Goal: Transaction & Acquisition: Purchase product/service

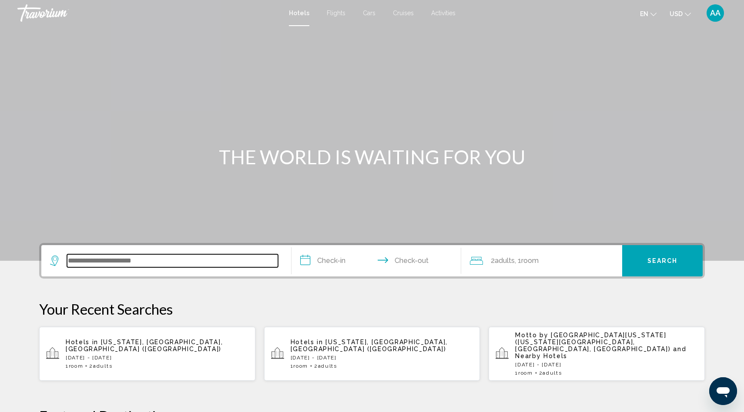
click at [129, 261] on input "Search widget" at bounding box center [172, 260] width 211 height 13
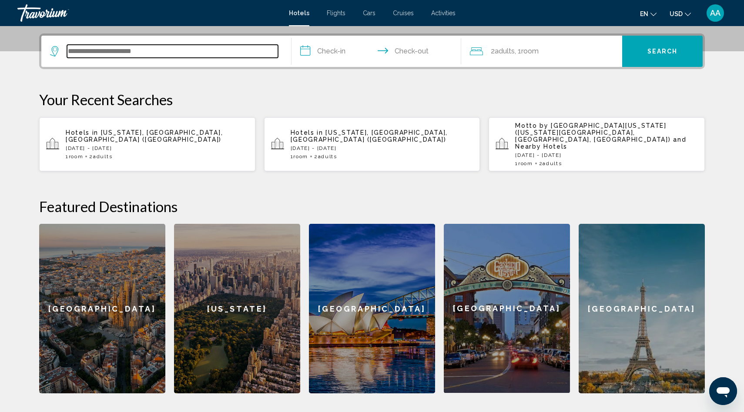
scroll to position [215, 0]
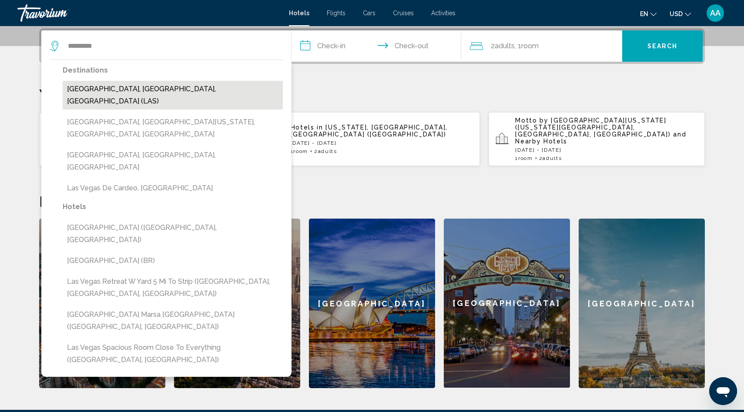
click at [171, 96] on button "[GEOGRAPHIC_DATA], [GEOGRAPHIC_DATA], [GEOGRAPHIC_DATA] (LAS)" at bounding box center [173, 95] width 220 height 29
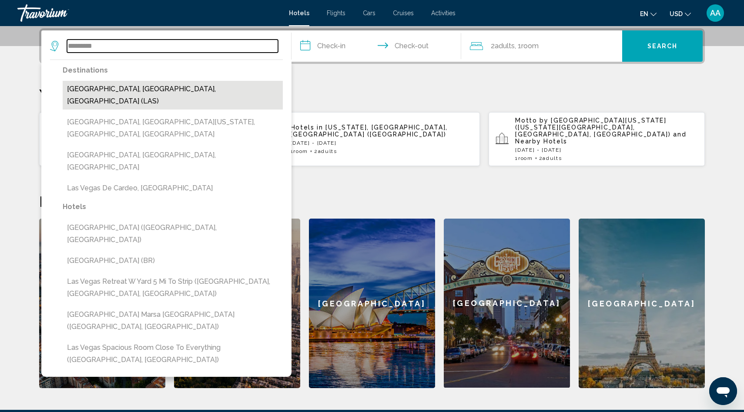
type input "**********"
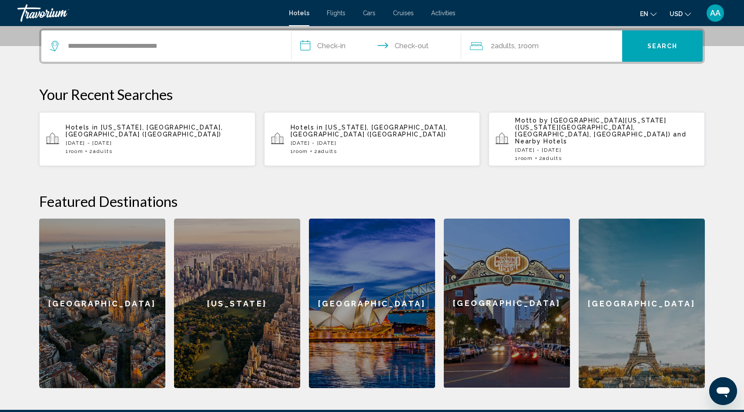
click at [327, 47] on input "**********" at bounding box center [377, 47] width 173 height 34
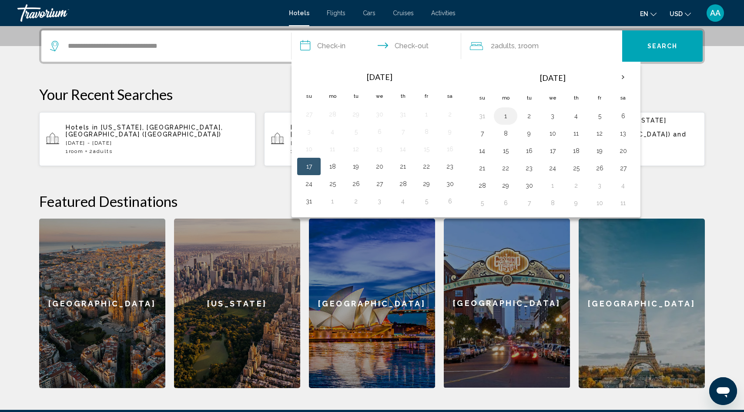
click at [507, 115] on button "1" at bounding box center [505, 116] width 14 height 12
click at [579, 119] on button "4" at bounding box center [576, 116] width 14 height 12
type input "**********"
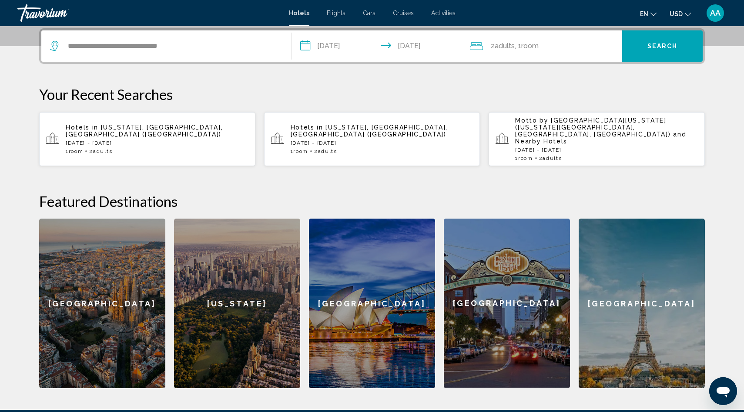
click at [662, 43] on span "Search" at bounding box center [662, 46] width 30 height 7
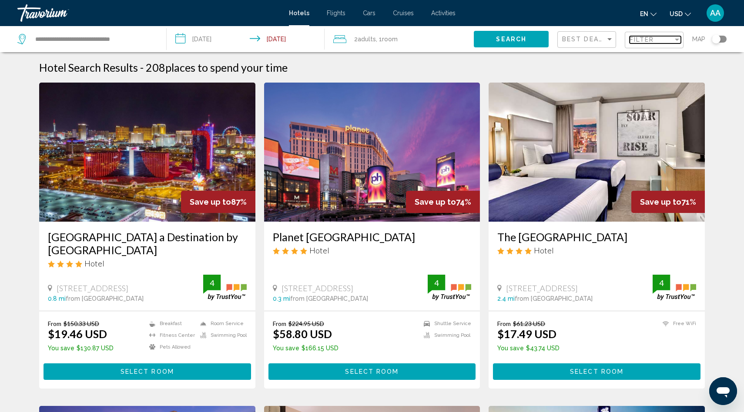
click at [642, 41] on span "Filter" at bounding box center [641, 39] width 25 height 7
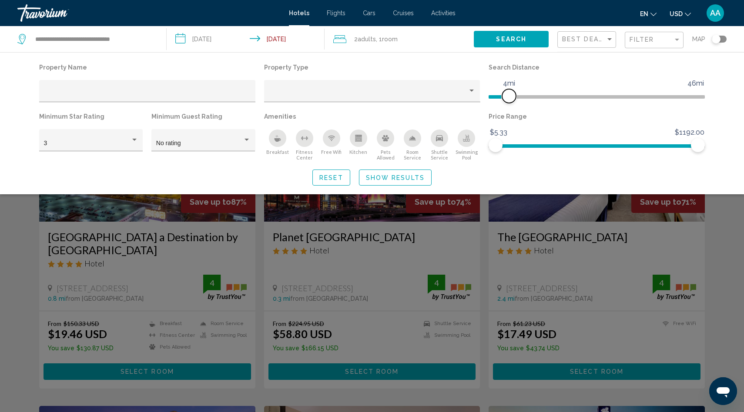
drag, startPoint x: 628, startPoint y: 96, endPoint x: 510, endPoint y: 101, distance: 118.0
click at [510, 100] on span "Hotel Filters" at bounding box center [509, 96] width 14 height 14
click at [134, 140] on div "Hotel Filters" at bounding box center [134, 140] width 4 height 2
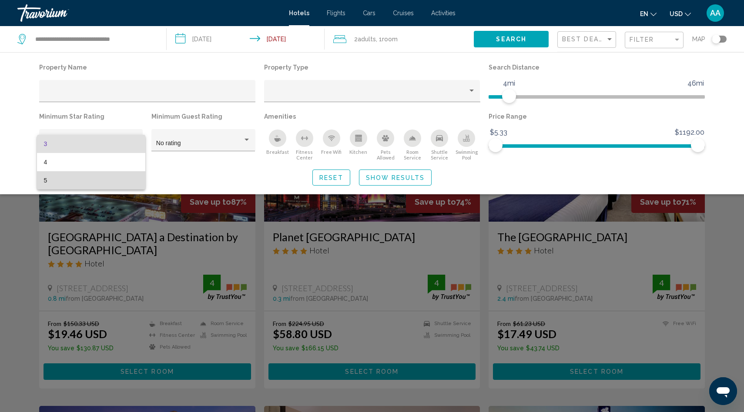
click at [102, 181] on span "5" at bounding box center [91, 180] width 94 height 18
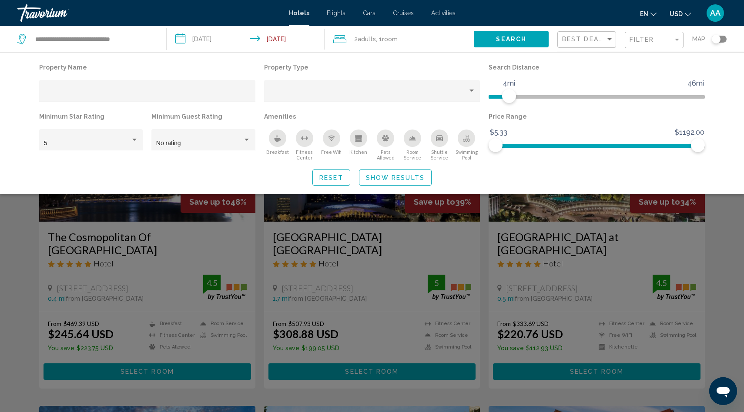
click at [464, 139] on icon "Swimming Pool" at bounding box center [466, 138] width 7 height 7
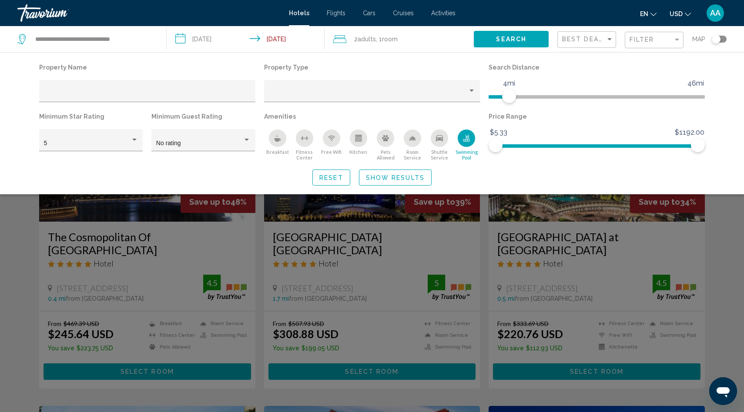
click at [398, 178] on span "Show Results" at bounding box center [395, 177] width 59 height 7
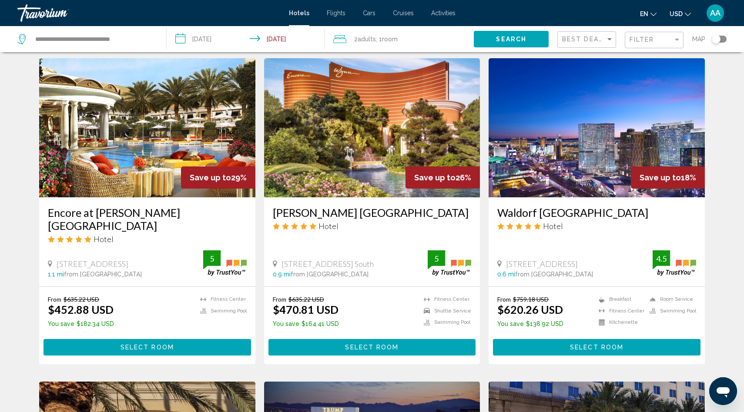
scroll to position [350, 0]
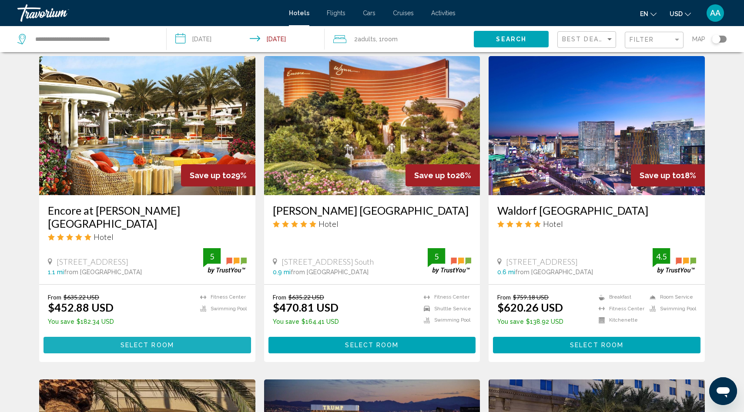
click at [180, 337] on button "Select Room" at bounding box center [146, 345] width 207 height 16
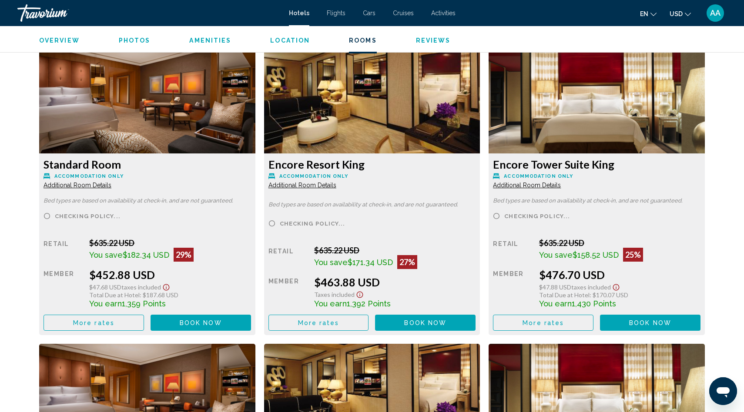
scroll to position [1193, 0]
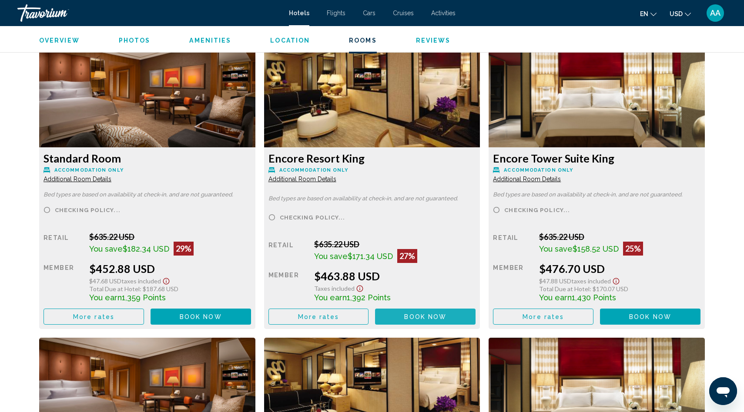
click at [423, 317] on span "Book now" at bounding box center [425, 317] width 42 height 7
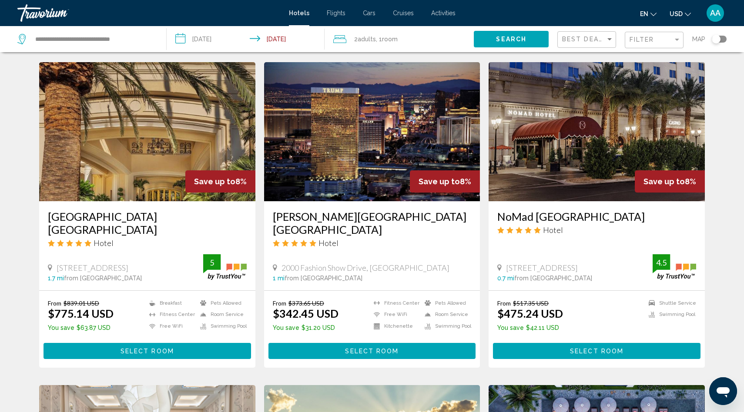
scroll to position [667, 0]
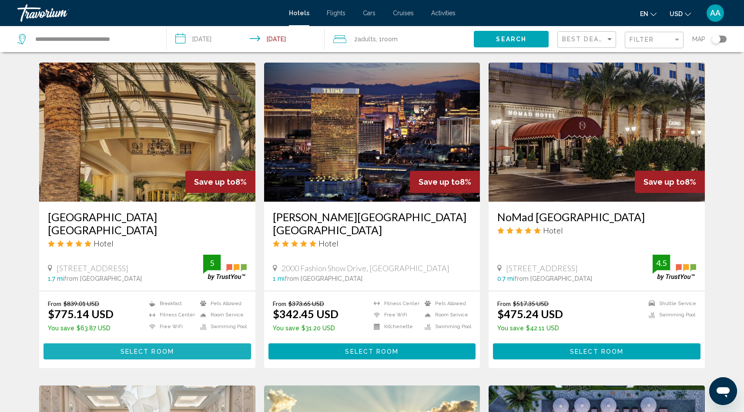
click at [122, 348] on span "Select Room" at bounding box center [146, 351] width 53 height 7
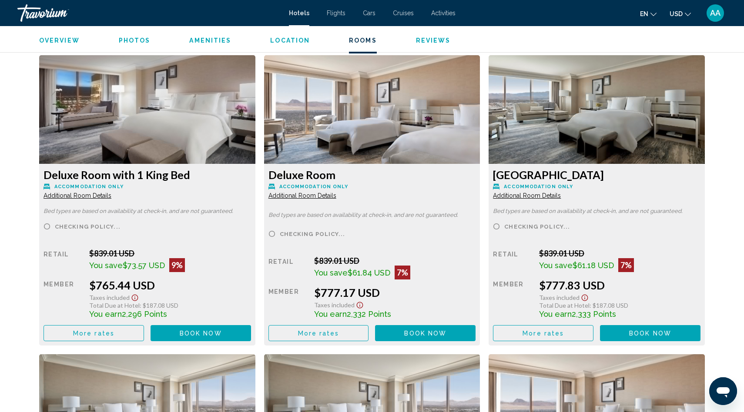
scroll to position [1159, 0]
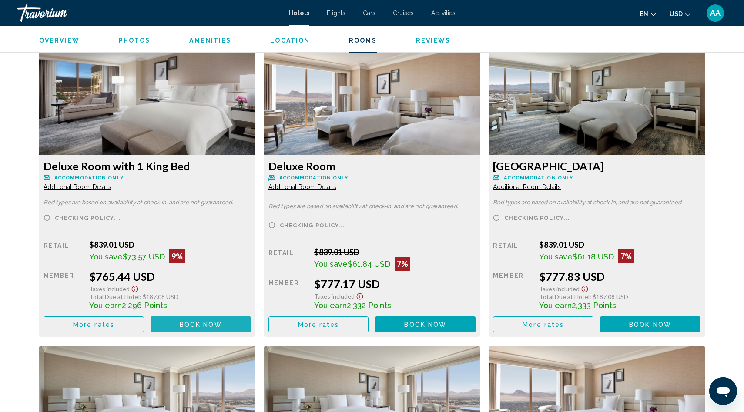
click at [196, 324] on span "Book now" at bounding box center [201, 324] width 42 height 7
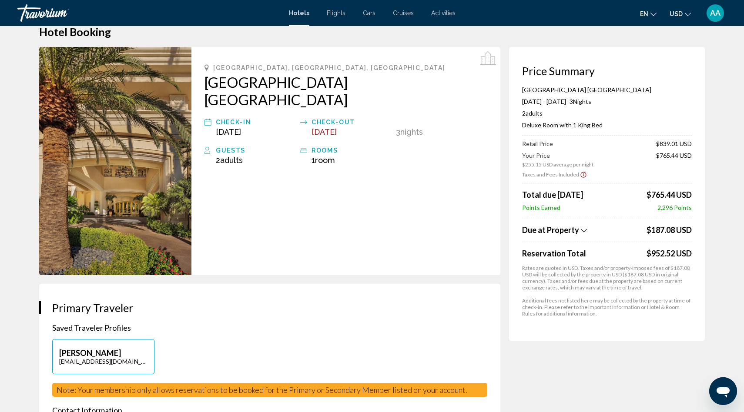
scroll to position [27, 0]
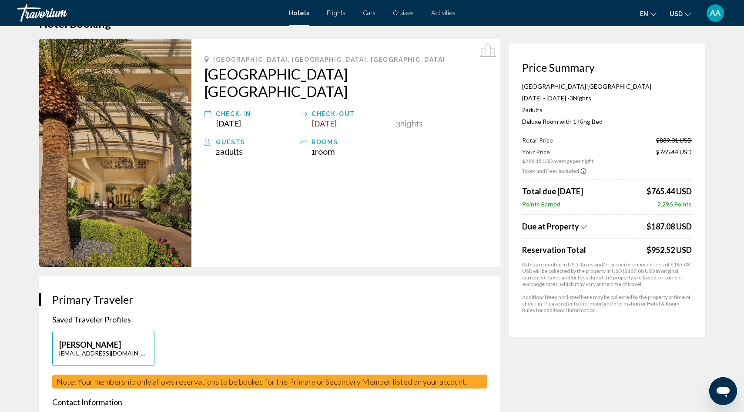
click at [581, 225] on icon "Show Taxes and Fees breakdown" at bounding box center [584, 227] width 6 height 7
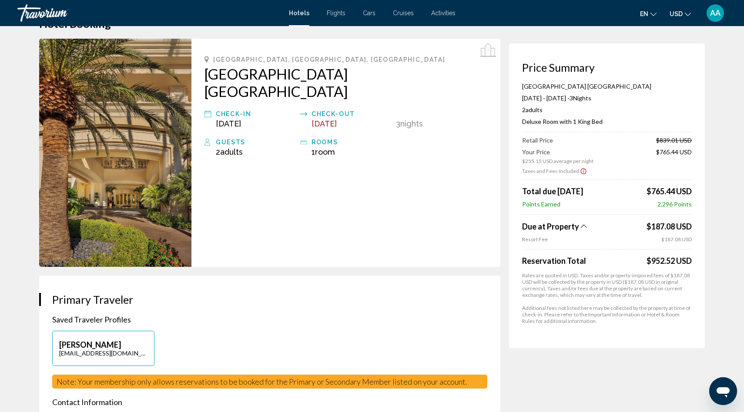
click at [581, 225] on icon "Show Taxes and Fees breakdown" at bounding box center [584, 226] width 6 height 7
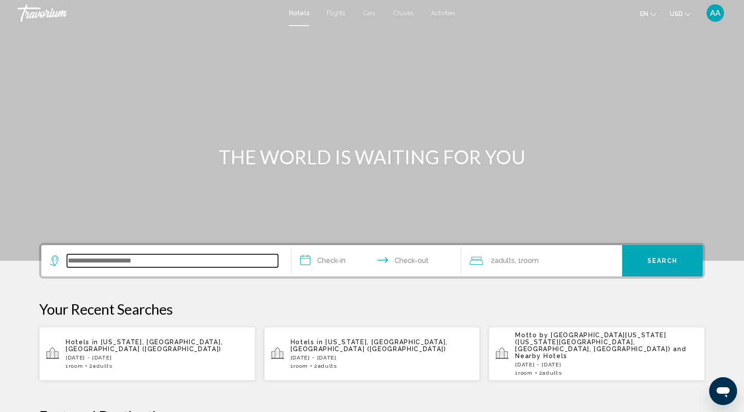
click at [116, 261] on input "Search widget" at bounding box center [172, 260] width 211 height 13
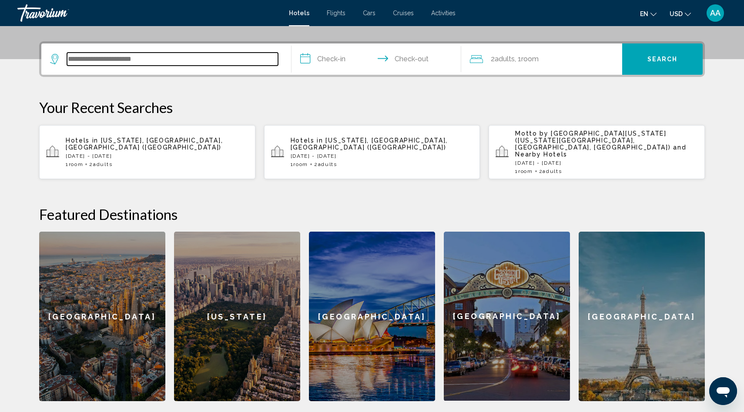
scroll to position [215, 0]
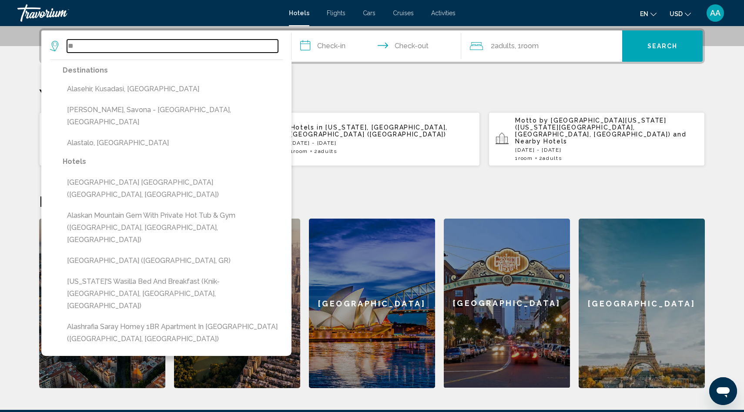
type input "*"
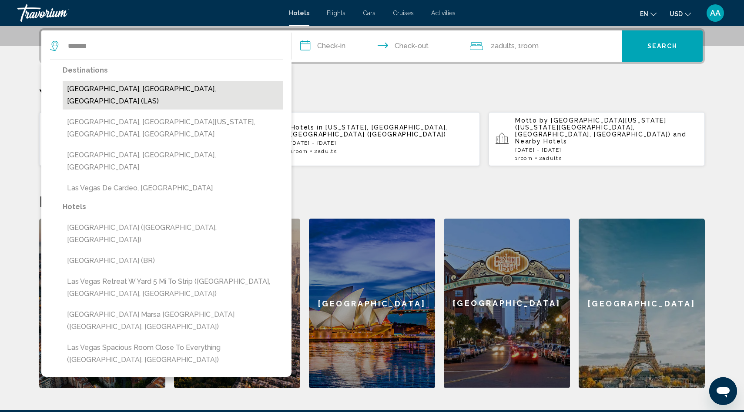
click at [154, 90] on button "[GEOGRAPHIC_DATA], [GEOGRAPHIC_DATA], [GEOGRAPHIC_DATA] (LAS)" at bounding box center [173, 95] width 220 height 29
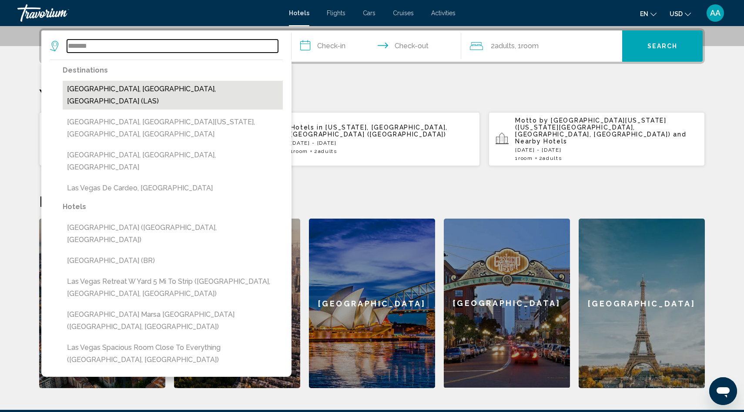
type input "**********"
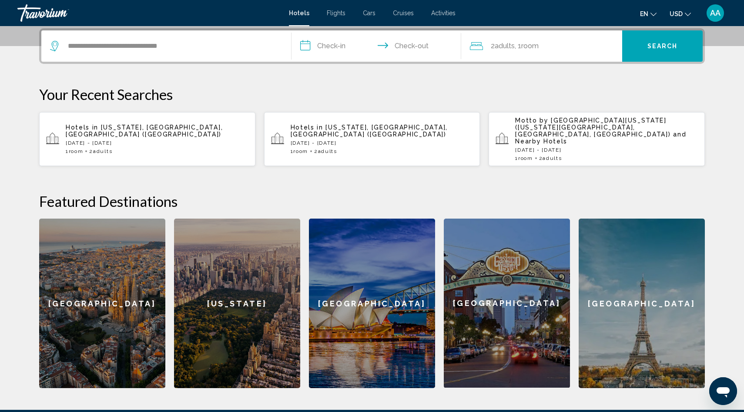
click at [340, 44] on input "**********" at bounding box center [377, 47] width 173 height 34
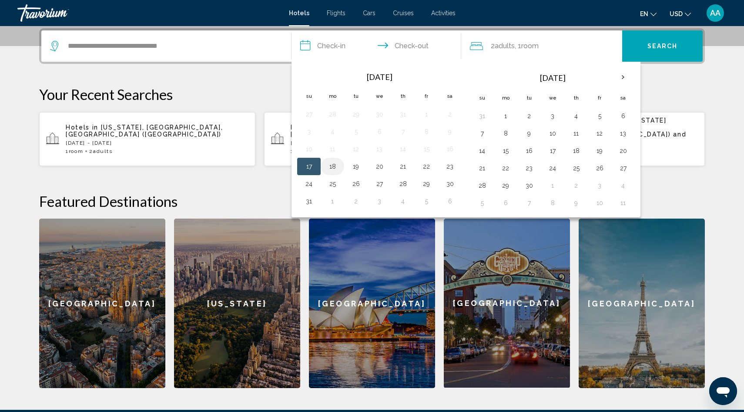
click at [333, 164] on button "18" at bounding box center [332, 166] width 14 height 12
click at [405, 167] on button "21" at bounding box center [403, 166] width 14 height 12
type input "**********"
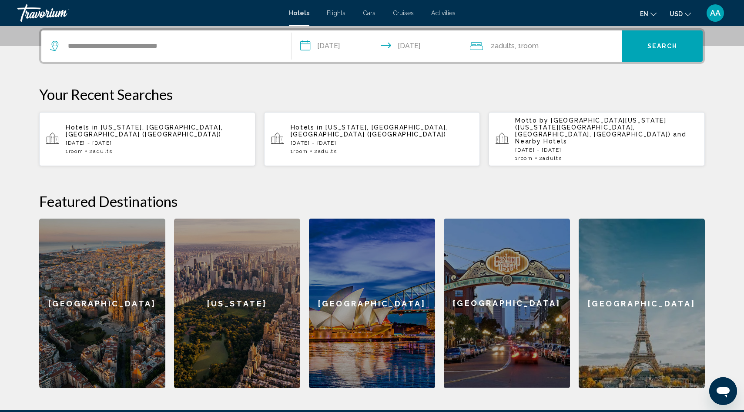
click at [648, 47] on span "Search" at bounding box center [662, 46] width 30 height 7
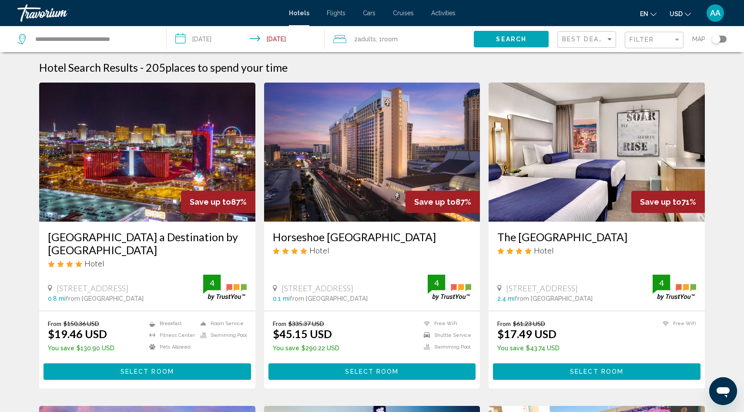
click at [637, 44] on div "Filter" at bounding box center [654, 40] width 51 height 16
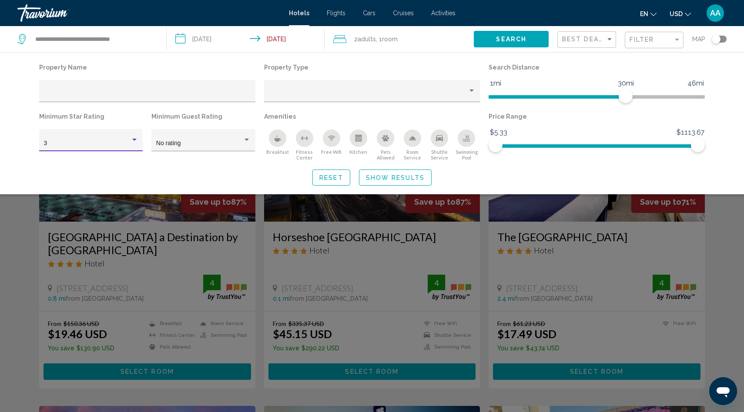
click at [120, 144] on div "3" at bounding box center [87, 143] width 87 height 7
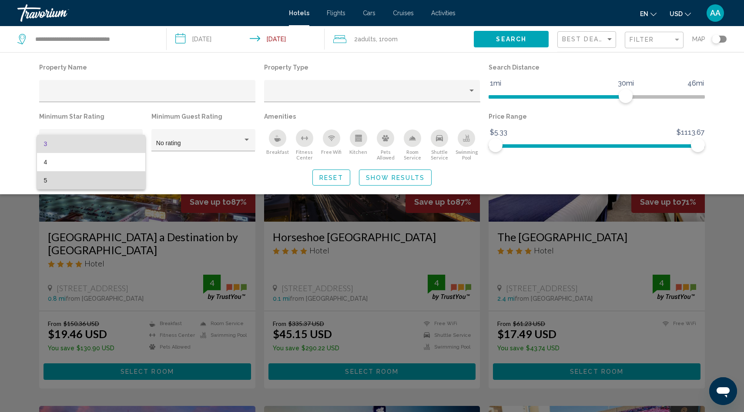
click at [91, 182] on span "5" at bounding box center [91, 180] width 94 height 18
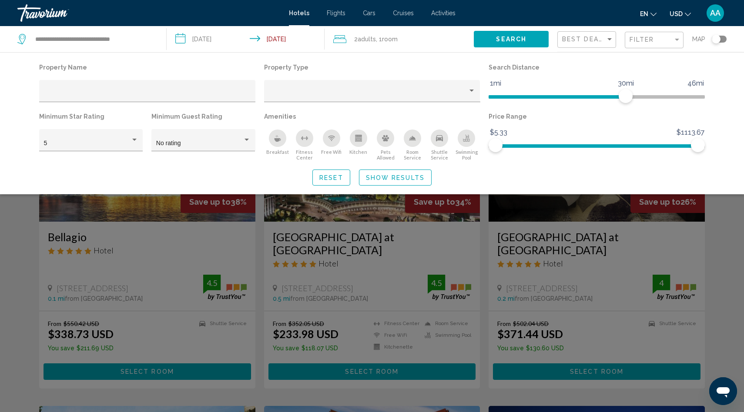
click at [464, 140] on icon "Swimming Pool" at bounding box center [466, 140] width 7 height 2
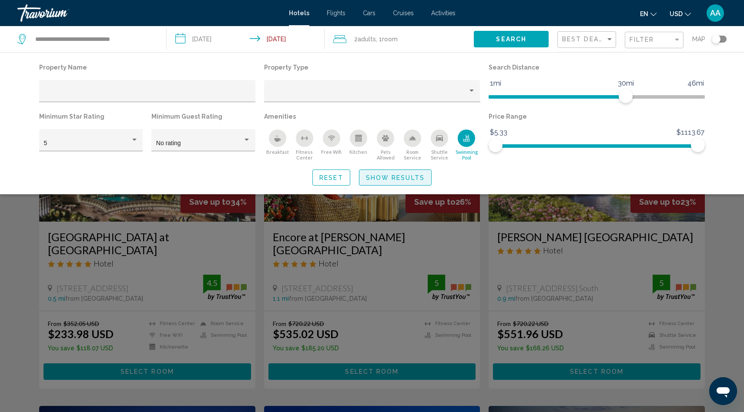
click at [384, 179] on span "Show Results" at bounding box center [395, 177] width 59 height 7
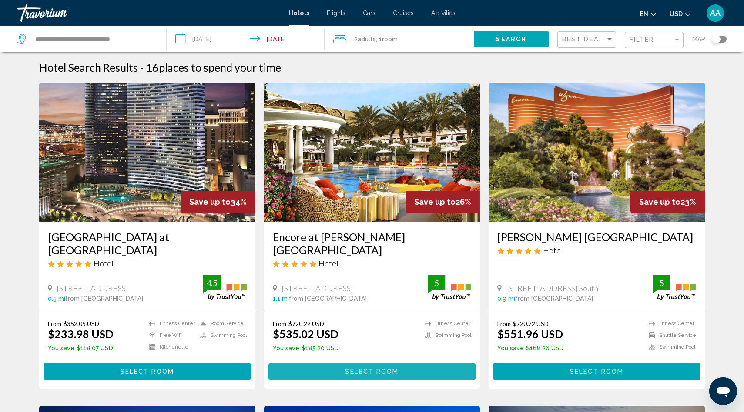
click at [393, 369] on span "Select Room" at bounding box center [371, 372] width 53 height 7
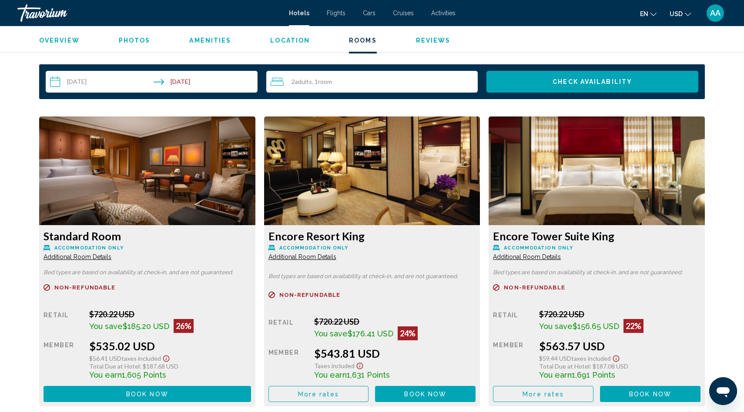
scroll to position [1112, 0]
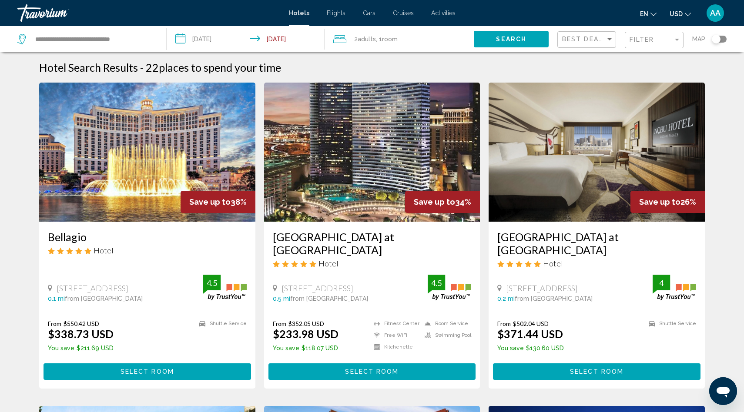
click at [203, 43] on input "**********" at bounding box center [247, 40] width 161 height 29
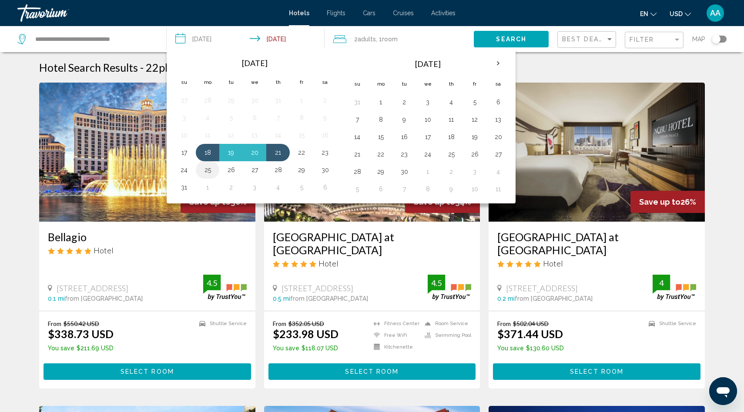
click at [207, 170] on button "25" at bounding box center [208, 170] width 14 height 12
click at [280, 172] on button "28" at bounding box center [278, 170] width 14 height 12
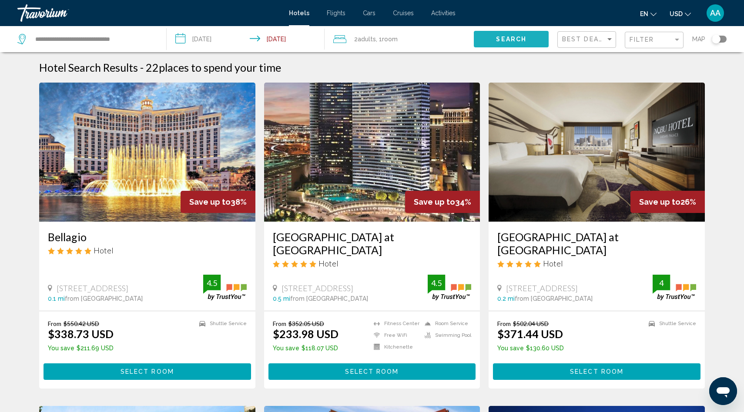
click at [525, 35] on button "Search" at bounding box center [511, 39] width 75 height 16
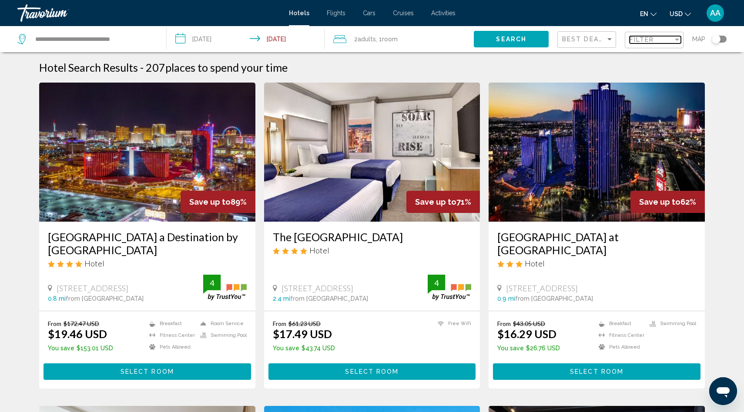
click at [637, 40] on span "Filter" at bounding box center [641, 39] width 25 height 7
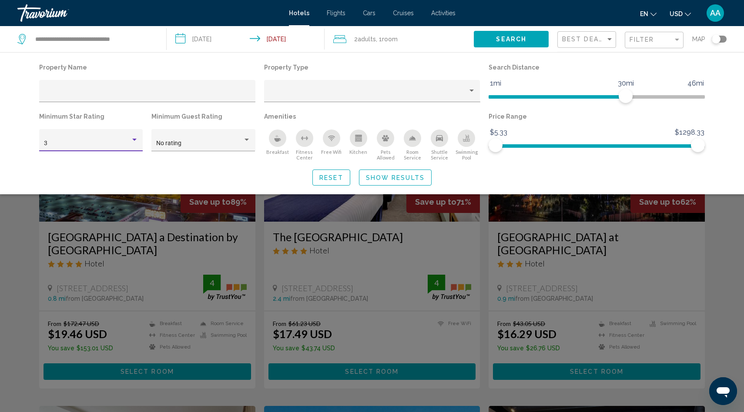
click at [116, 144] on div "3" at bounding box center [87, 143] width 87 height 7
click at [108, 179] on span "5" at bounding box center [91, 180] width 94 height 18
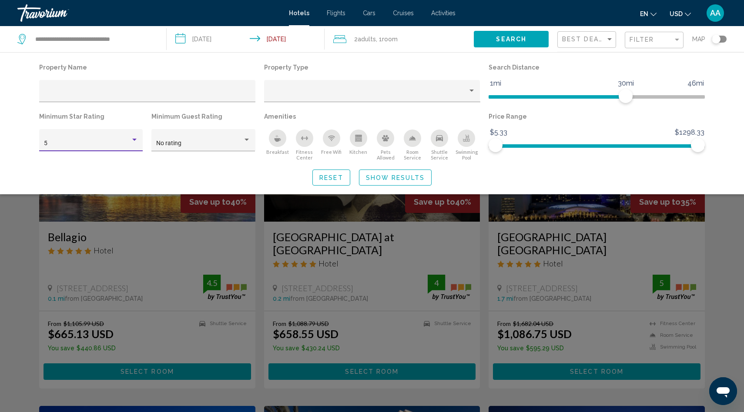
click at [418, 177] on span "Show Results" at bounding box center [395, 177] width 59 height 7
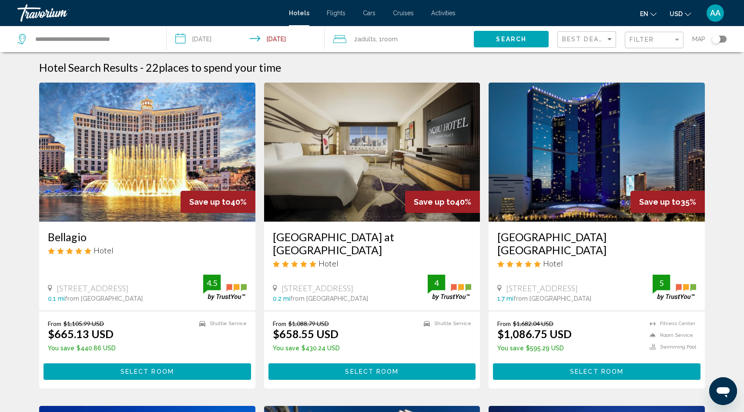
click at [566, 43] on div "Best Deals" at bounding box center [587, 40] width 51 height 16
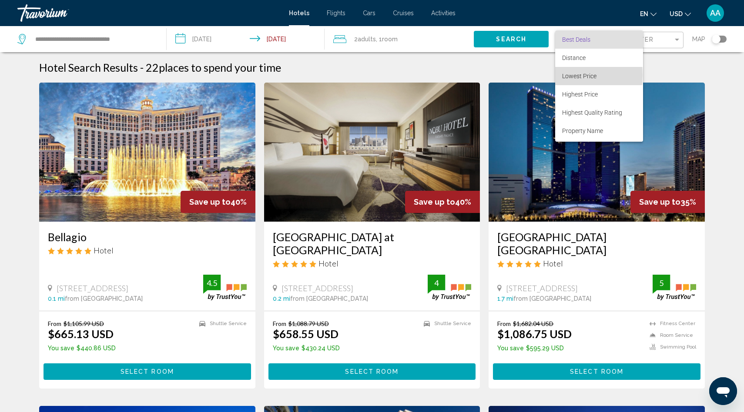
click at [566, 75] on span "Lowest Price" at bounding box center [579, 76] width 34 height 7
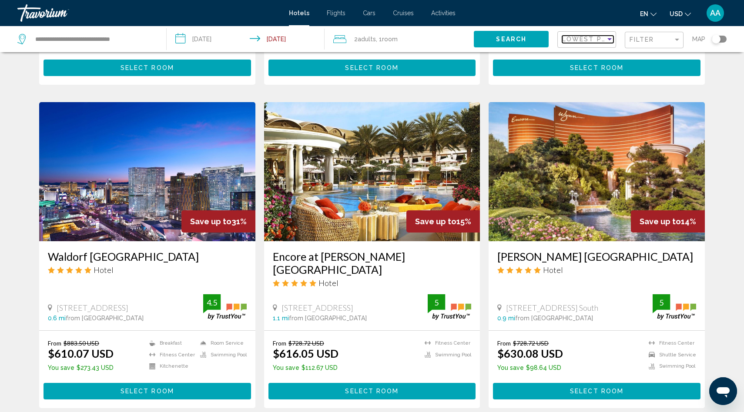
scroll to position [611, 0]
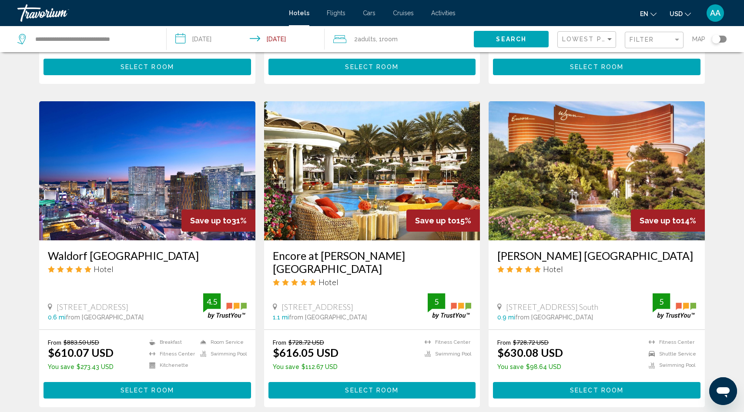
click at [271, 44] on input "**********" at bounding box center [247, 40] width 161 height 29
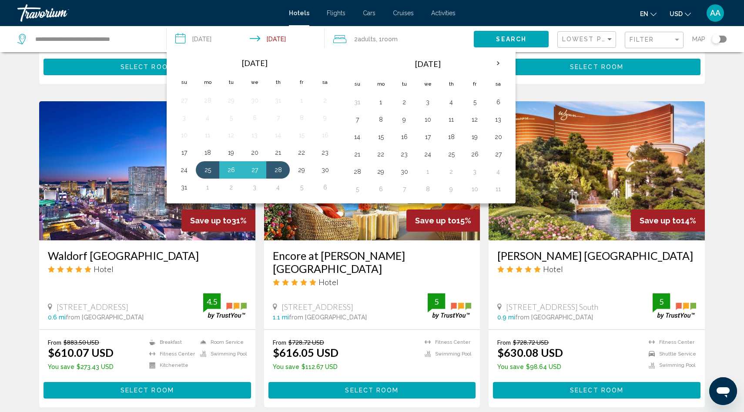
click at [217, 34] on input "**********" at bounding box center [247, 40] width 161 height 29
click at [207, 187] on button "1" at bounding box center [208, 187] width 14 height 12
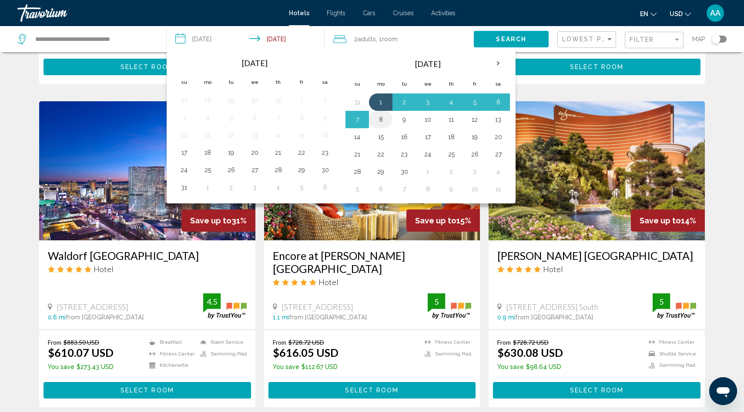
click at [378, 115] on button "8" at bounding box center [381, 120] width 14 height 12
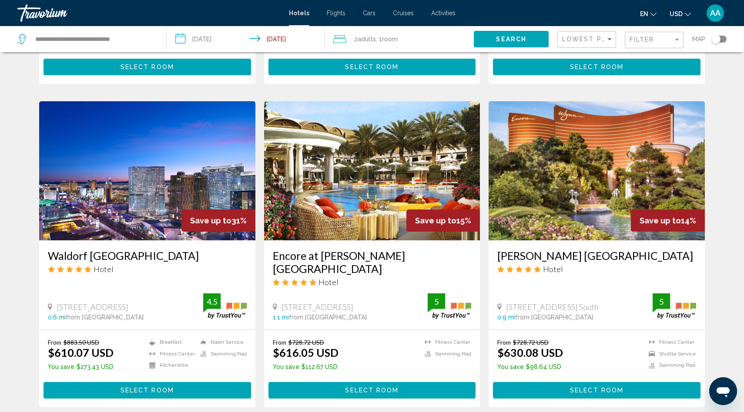
click at [215, 39] on input "**********" at bounding box center [247, 40] width 161 height 29
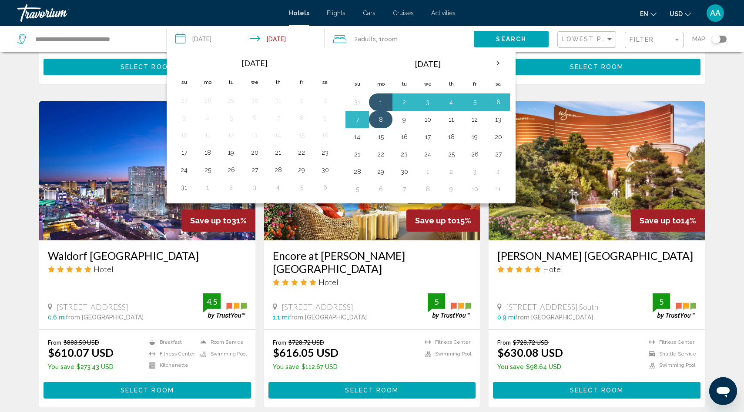
click at [382, 120] on button "8" at bounding box center [381, 120] width 14 height 12
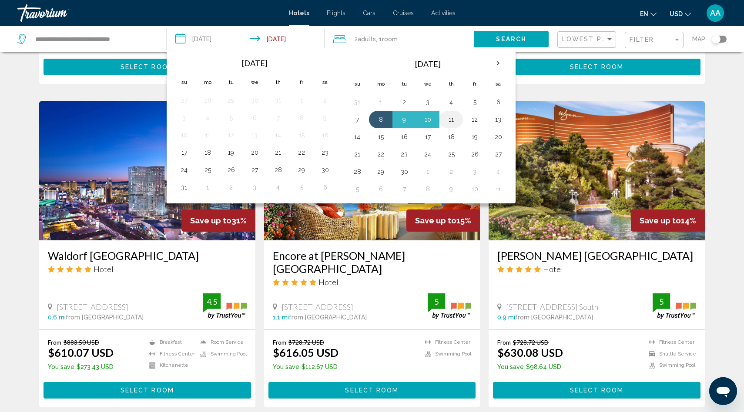
click at [455, 118] on button "11" at bounding box center [451, 120] width 14 height 12
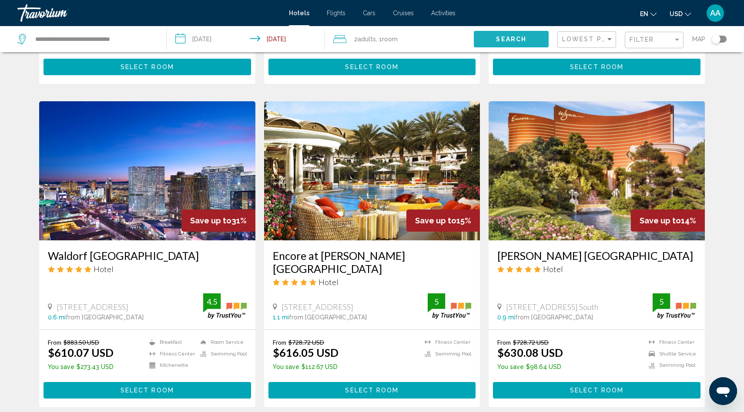
click at [513, 31] on button "Search" at bounding box center [511, 39] width 75 height 16
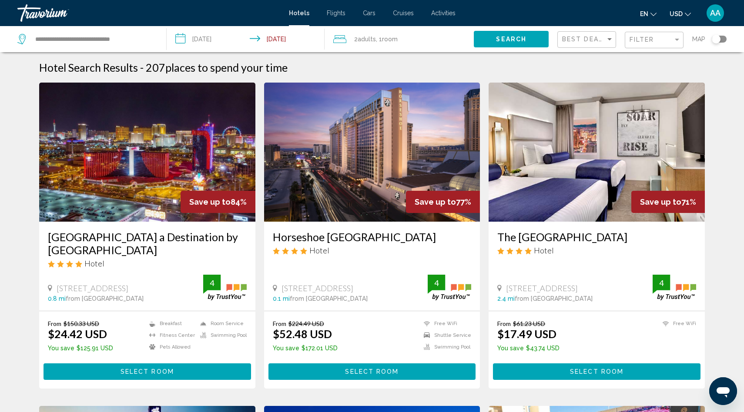
click at [652, 44] on div "Filter" at bounding box center [654, 40] width 51 height 16
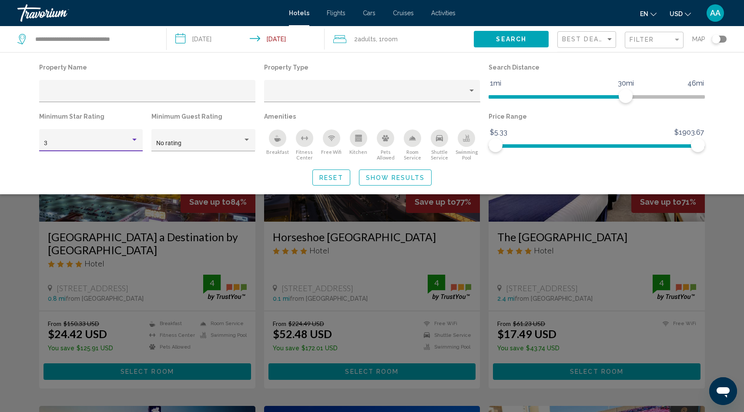
click at [126, 143] on div "3" at bounding box center [87, 143] width 87 height 7
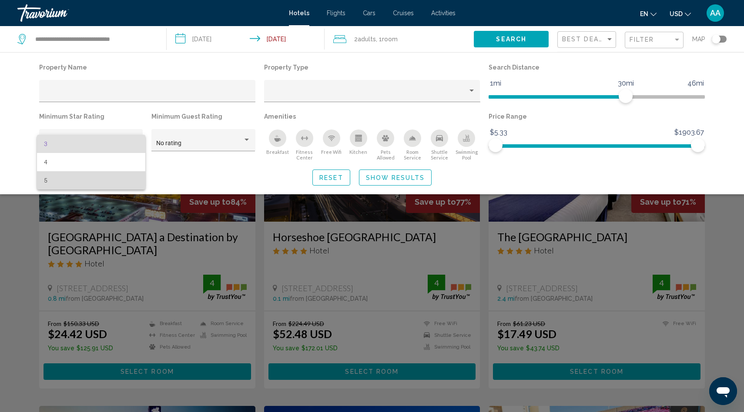
click at [78, 176] on span "5" at bounding box center [91, 180] width 94 height 18
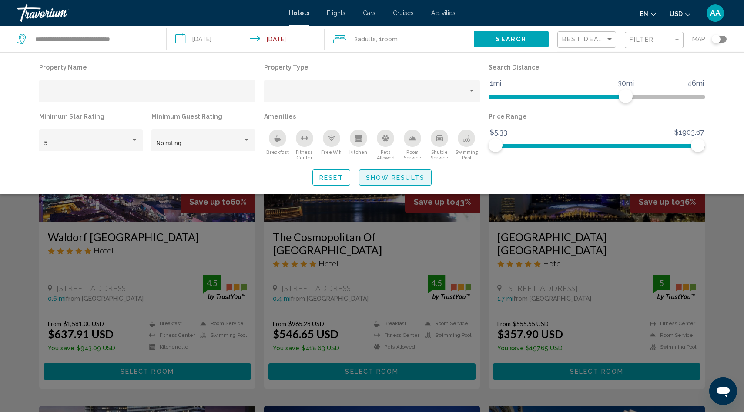
click at [390, 181] on span "Show Results" at bounding box center [395, 177] width 59 height 7
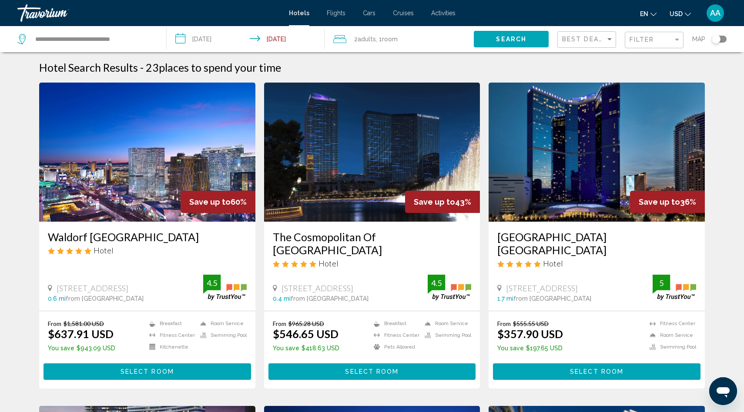
click at [197, 40] on input "**********" at bounding box center [247, 40] width 161 height 29
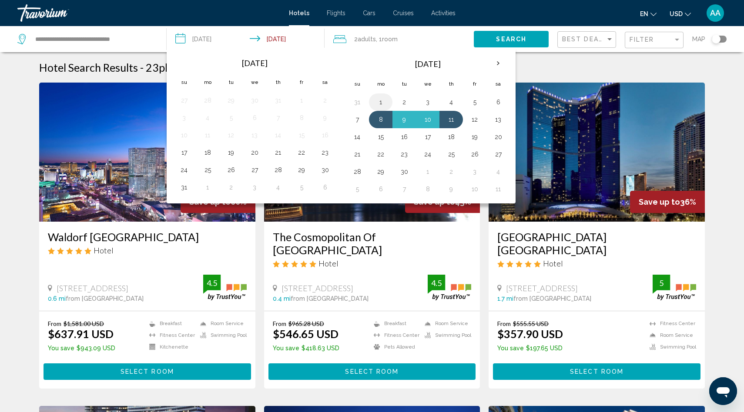
click at [379, 101] on button "1" at bounding box center [381, 102] width 14 height 12
click at [432, 103] on button "3" at bounding box center [428, 102] width 14 height 12
type input "**********"
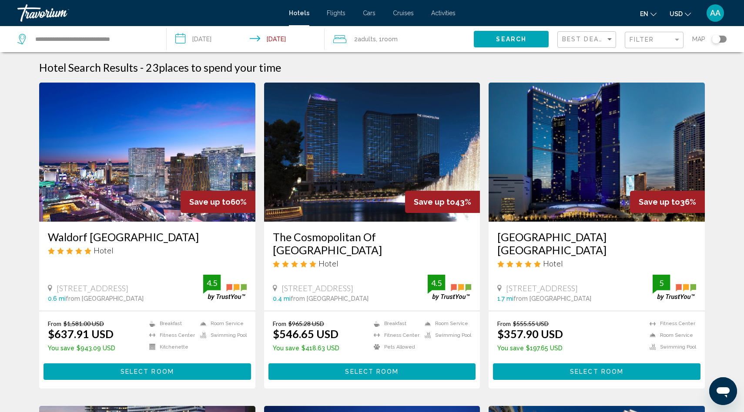
click at [504, 43] on span "Search" at bounding box center [511, 39] width 30 height 7
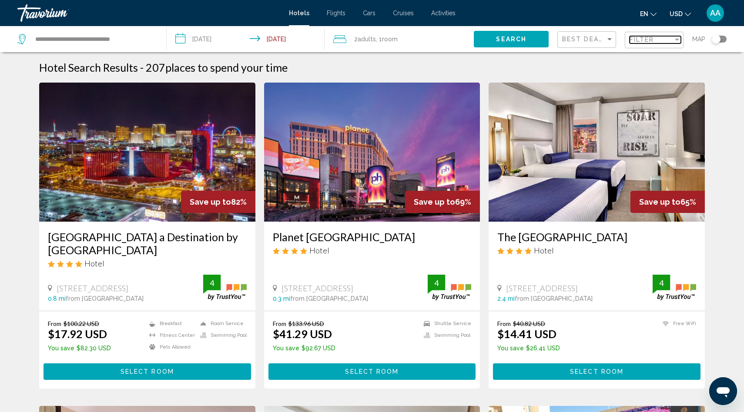
click at [644, 37] on span "Filter" at bounding box center [641, 39] width 25 height 7
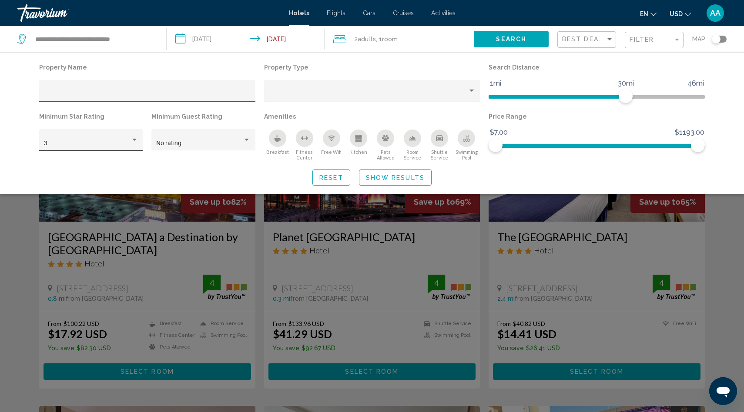
click at [97, 147] on div "3" at bounding box center [91, 143] width 94 height 18
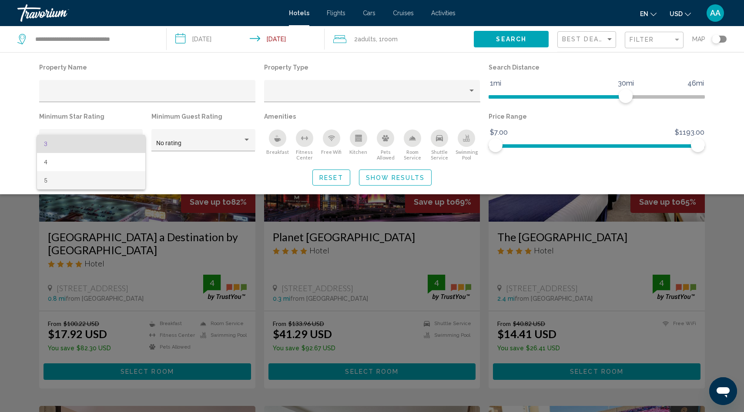
click at [81, 179] on span "5" at bounding box center [91, 180] width 94 height 18
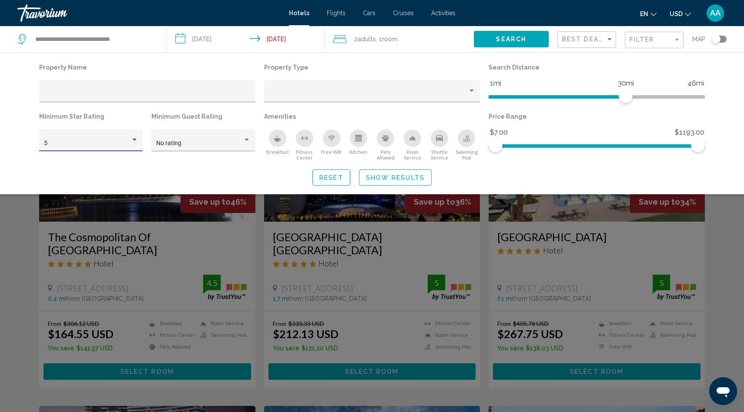
click at [383, 181] on span "Show Results" at bounding box center [395, 177] width 59 height 7
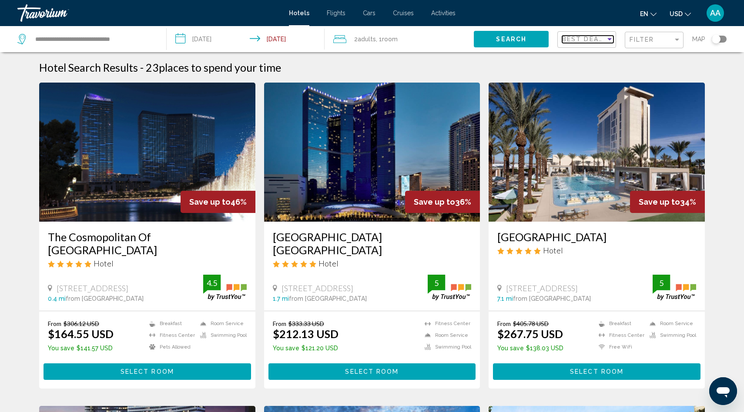
click at [575, 37] on span "Best Deals" at bounding box center [585, 39] width 46 height 7
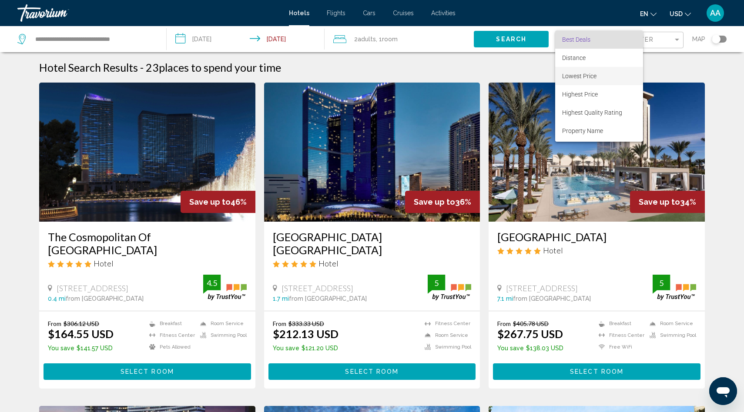
click at [576, 76] on span "Lowest Price" at bounding box center [579, 76] width 34 height 7
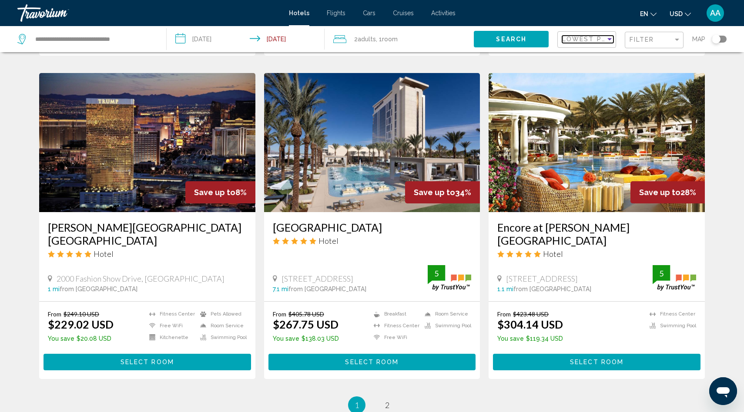
scroll to position [973, 0]
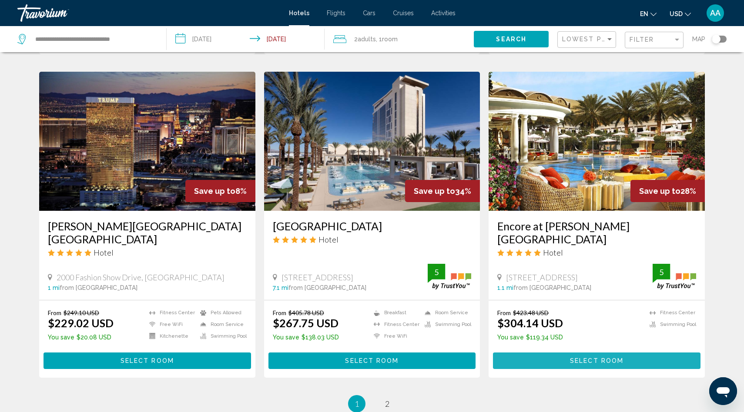
click at [616, 358] on span "Select Room" at bounding box center [596, 361] width 53 height 7
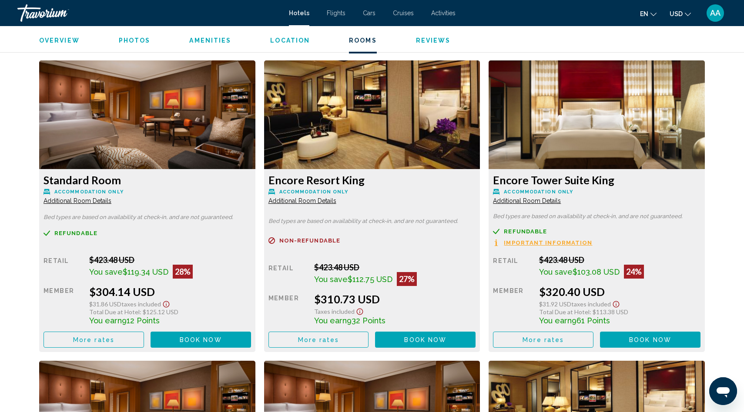
scroll to position [1203, 0]
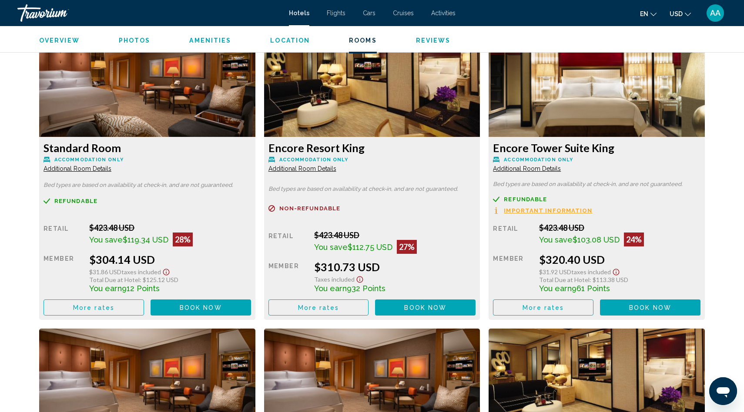
click at [114, 305] on span "More rates" at bounding box center [93, 307] width 41 height 7
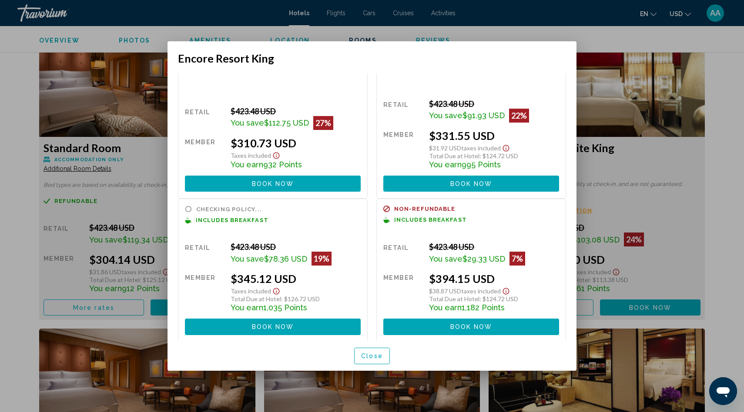
scroll to position [0, 0]
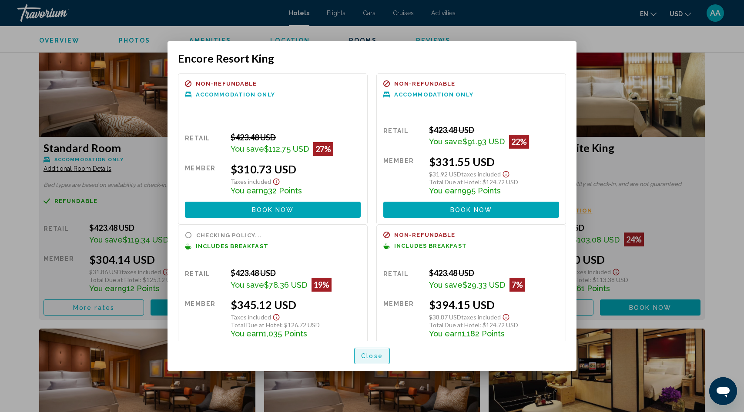
click at [376, 355] on span "Close" at bounding box center [372, 356] width 22 height 7
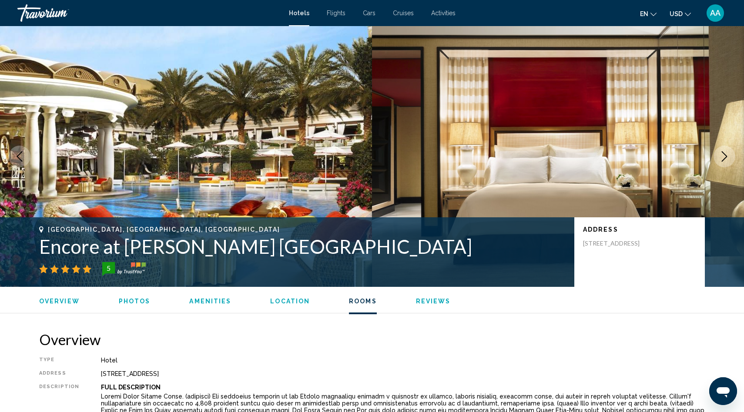
scroll to position [1203, 0]
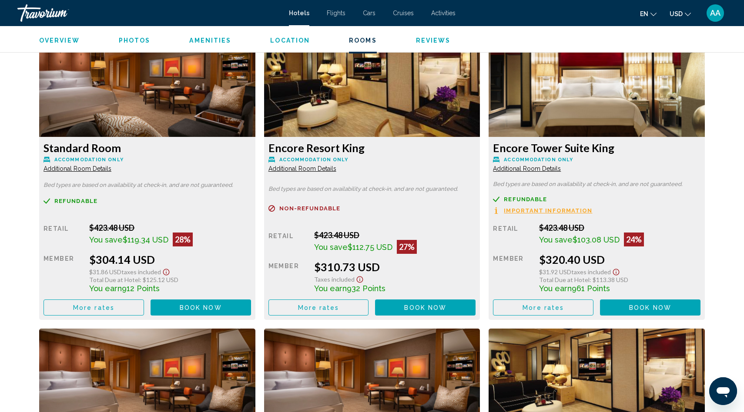
click at [144, 314] on button "More rates" at bounding box center [93, 308] width 100 height 16
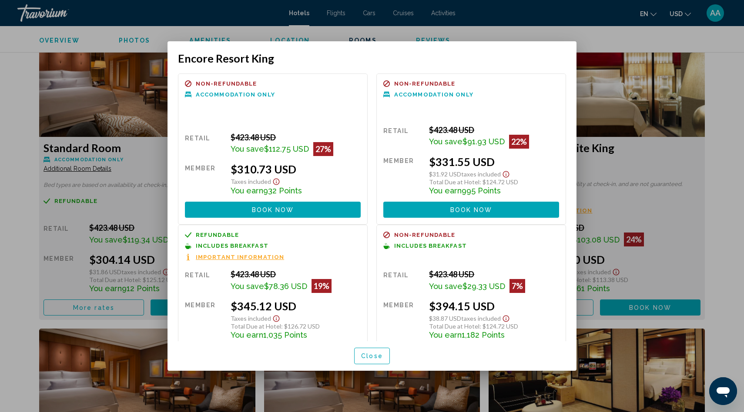
scroll to position [0, 0]
click at [369, 354] on span "Close" at bounding box center [372, 356] width 22 height 7
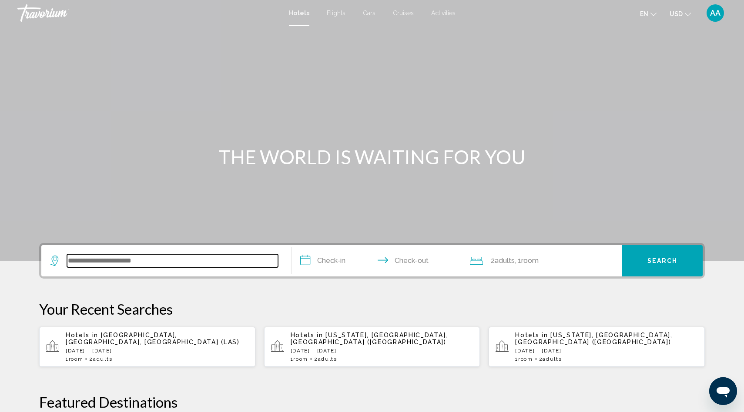
click at [148, 257] on input "Search widget" at bounding box center [172, 260] width 211 height 13
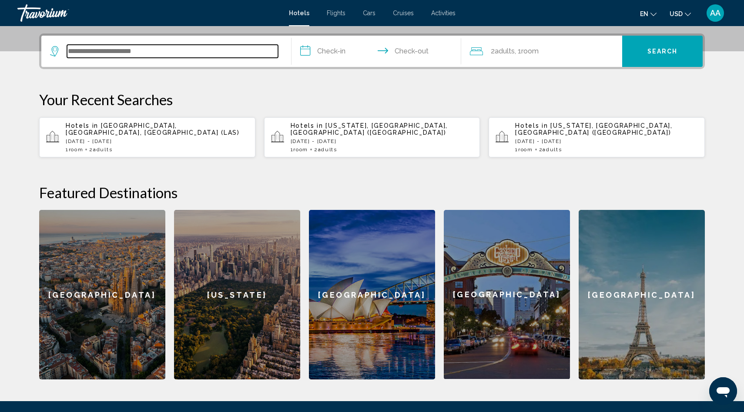
scroll to position [215, 0]
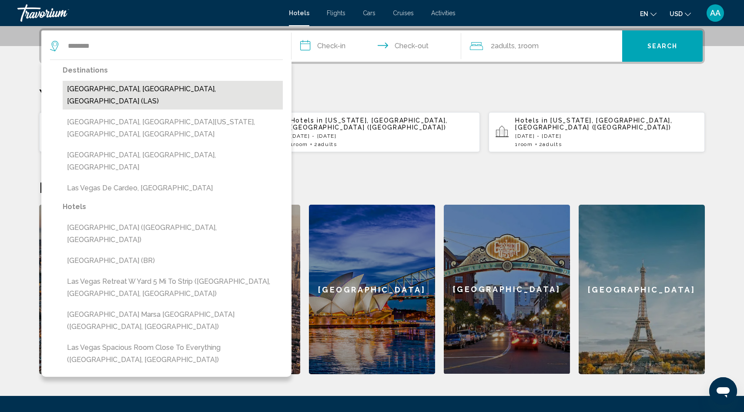
click at [161, 93] on button "[GEOGRAPHIC_DATA], [GEOGRAPHIC_DATA], [GEOGRAPHIC_DATA] (LAS)" at bounding box center [173, 95] width 220 height 29
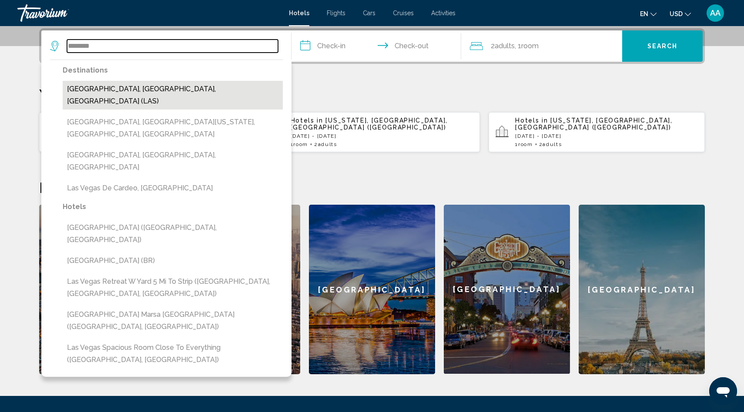
type input "**********"
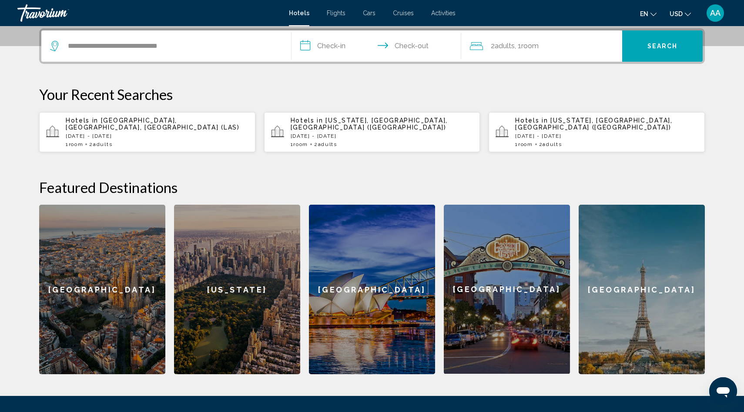
click at [338, 46] on input "**********" at bounding box center [377, 47] width 173 height 34
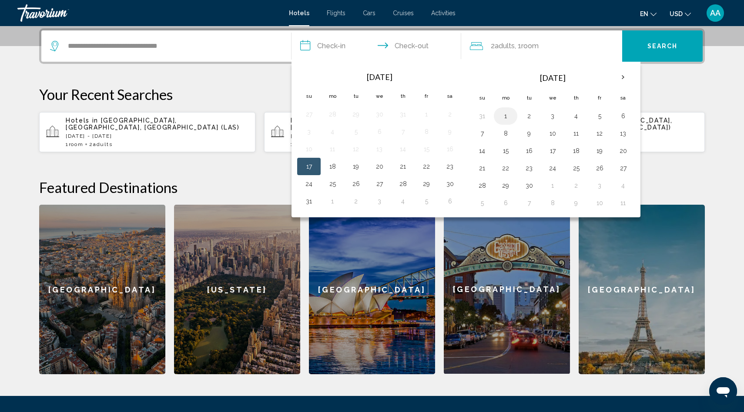
click at [502, 114] on button "1" at bounding box center [505, 116] width 14 height 12
click at [576, 116] on button "4" at bounding box center [576, 116] width 14 height 12
type input "**********"
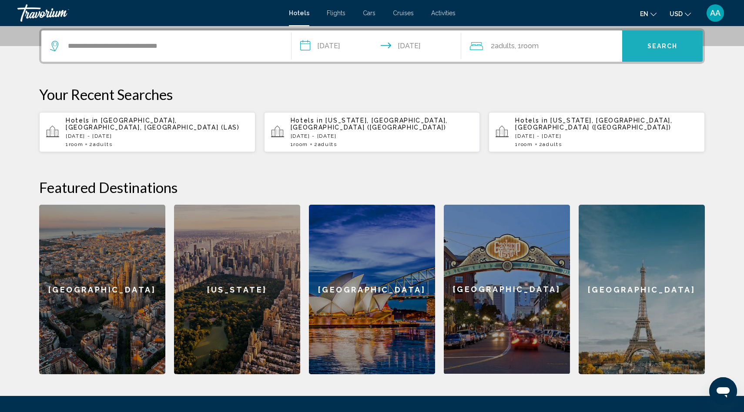
click at [656, 50] on button "Search" at bounding box center [662, 45] width 80 height 31
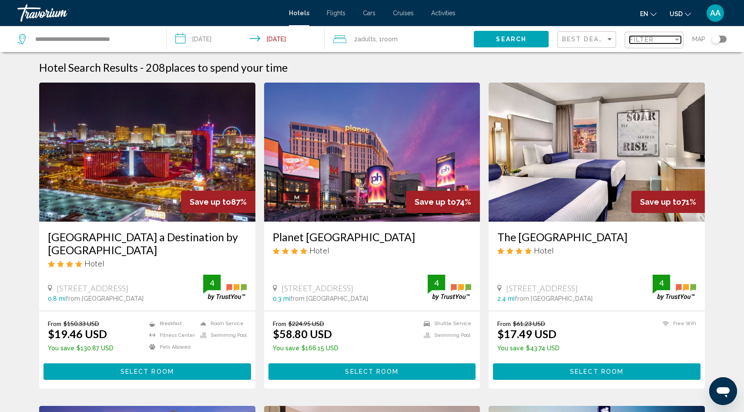
click at [643, 40] on span "Filter" at bounding box center [641, 39] width 25 height 7
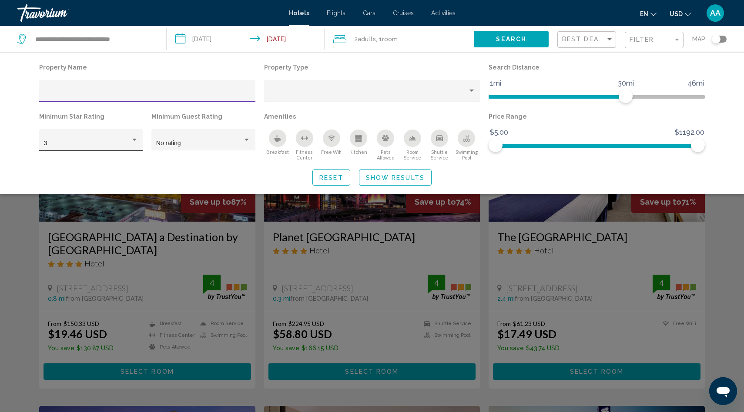
click at [131, 145] on div "3" at bounding box center [91, 143] width 94 height 7
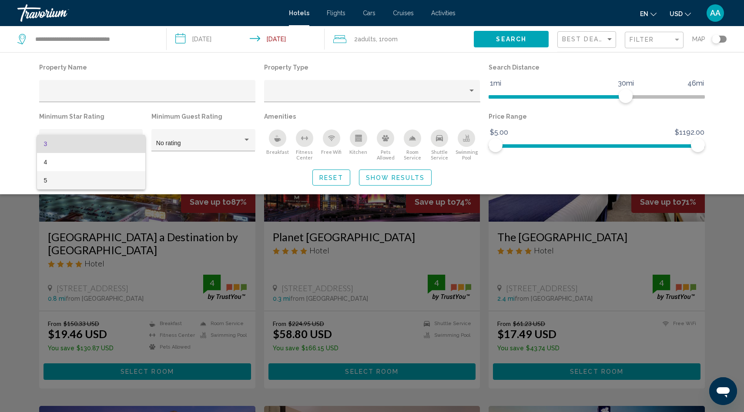
click at [105, 182] on span "5" at bounding box center [91, 180] width 94 height 18
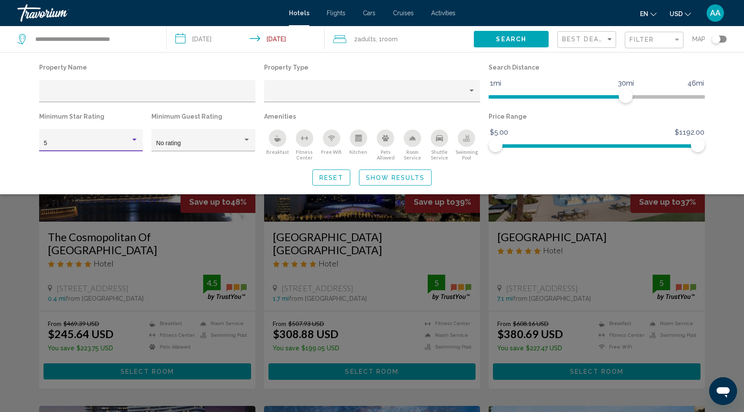
click at [402, 178] on span "Show Results" at bounding box center [395, 177] width 59 height 7
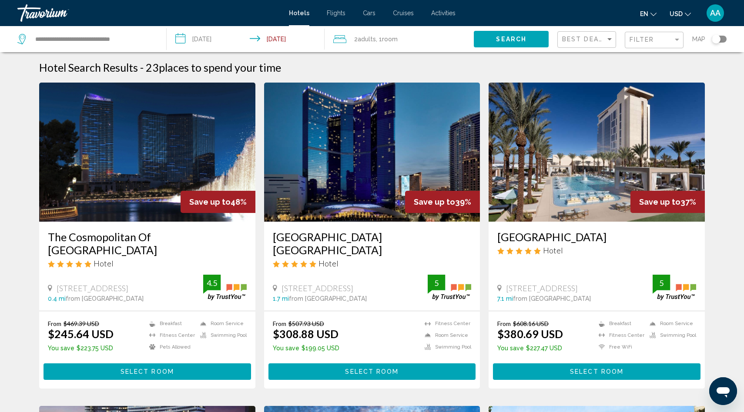
click at [591, 46] on div "Best Deals" at bounding box center [587, 40] width 51 height 16
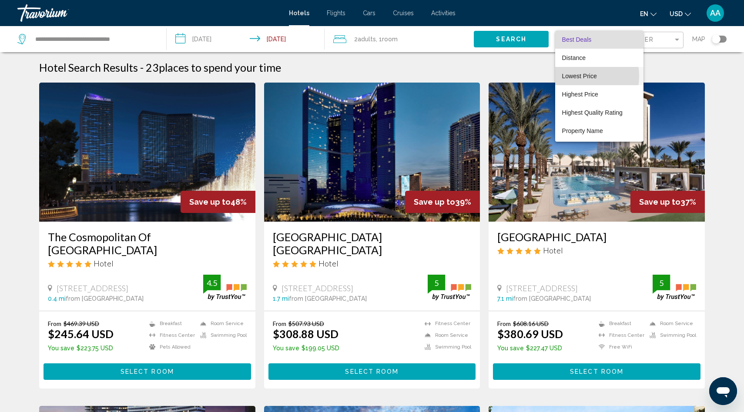
click at [578, 76] on span "Lowest Price" at bounding box center [579, 76] width 35 height 7
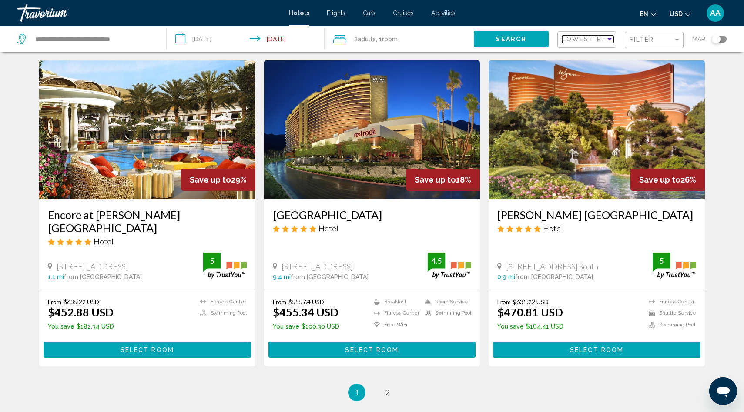
scroll to position [1003, 0]
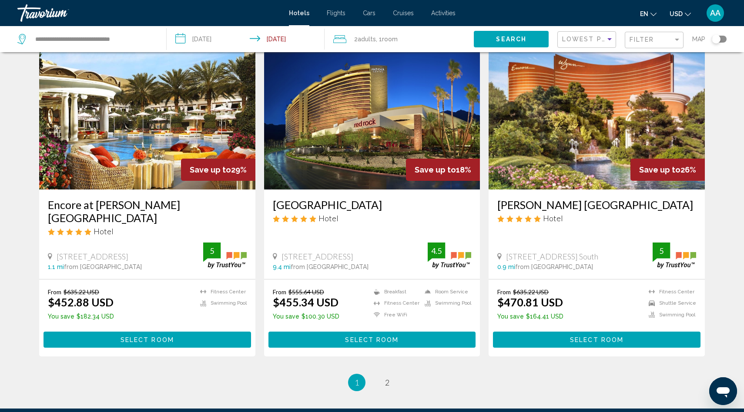
click at [158, 337] on span "Select Room" at bounding box center [146, 340] width 53 height 7
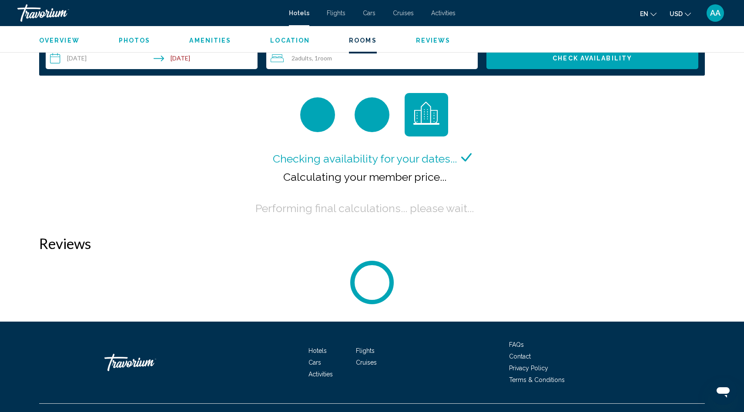
scroll to position [1140, 0]
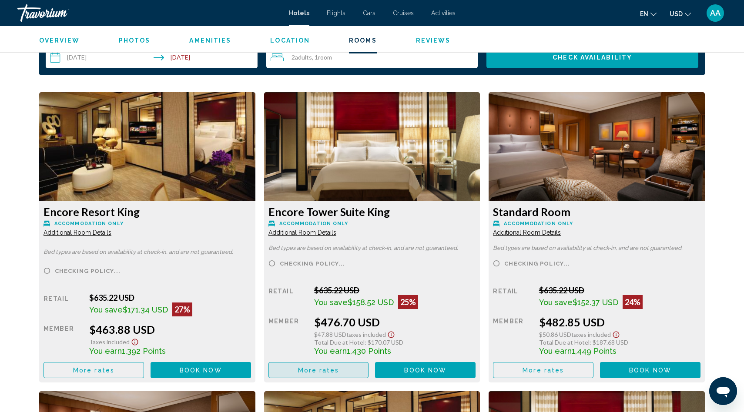
click at [341, 368] on button "More rates" at bounding box center [318, 370] width 100 height 16
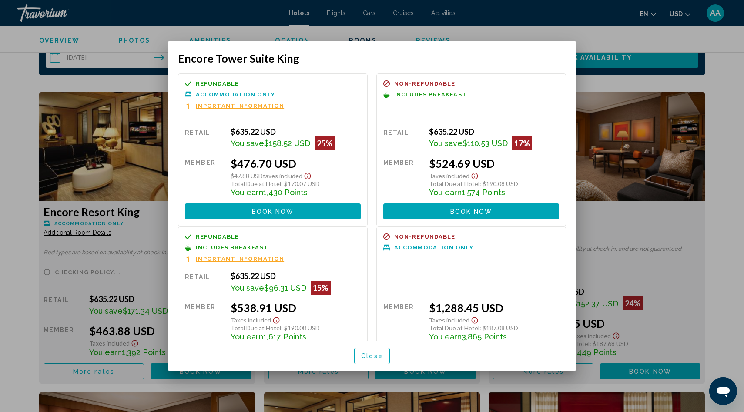
scroll to position [29, 0]
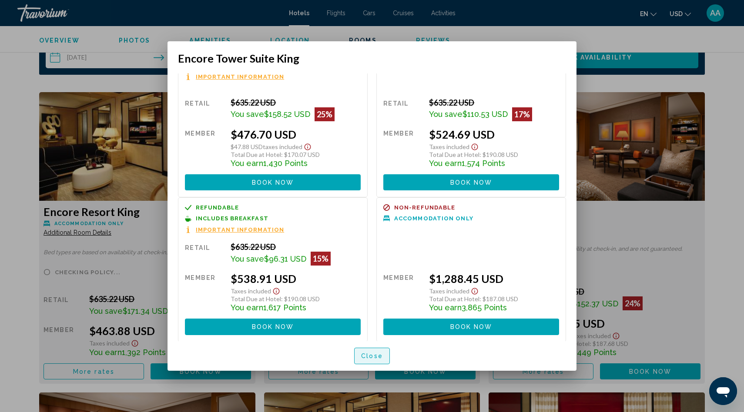
click at [361, 362] on button "Close" at bounding box center [372, 356] width 36 height 16
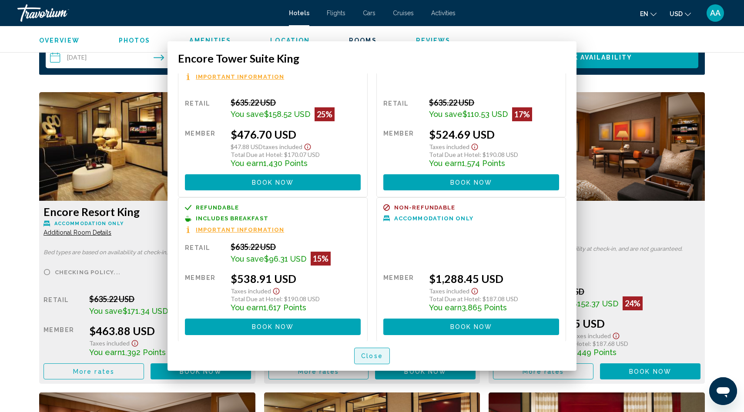
scroll to position [1140, 0]
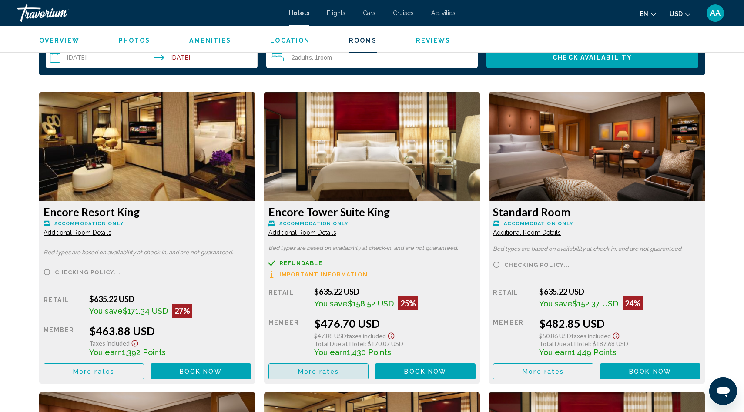
click at [329, 372] on span "More rates" at bounding box center [318, 371] width 41 height 7
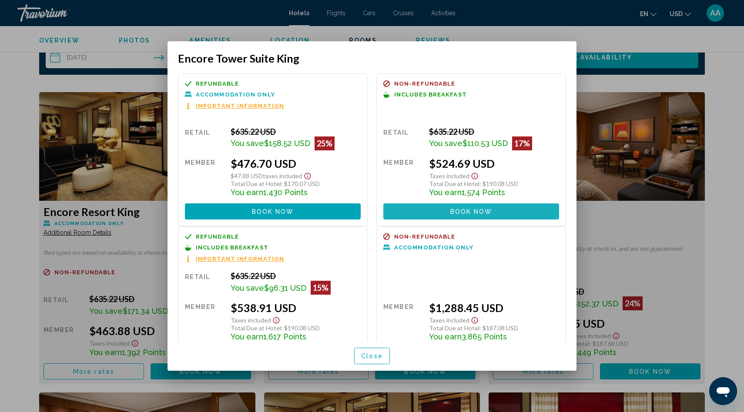
click at [479, 211] on span "Book now" at bounding box center [471, 211] width 42 height 7
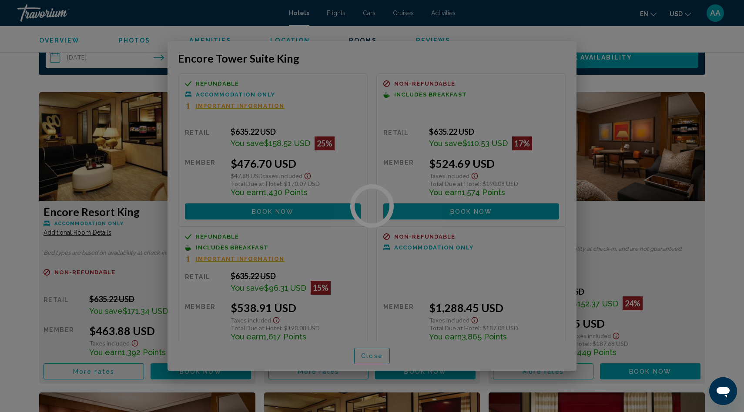
scroll to position [1140, 0]
